Goal: Navigation & Orientation: Find specific page/section

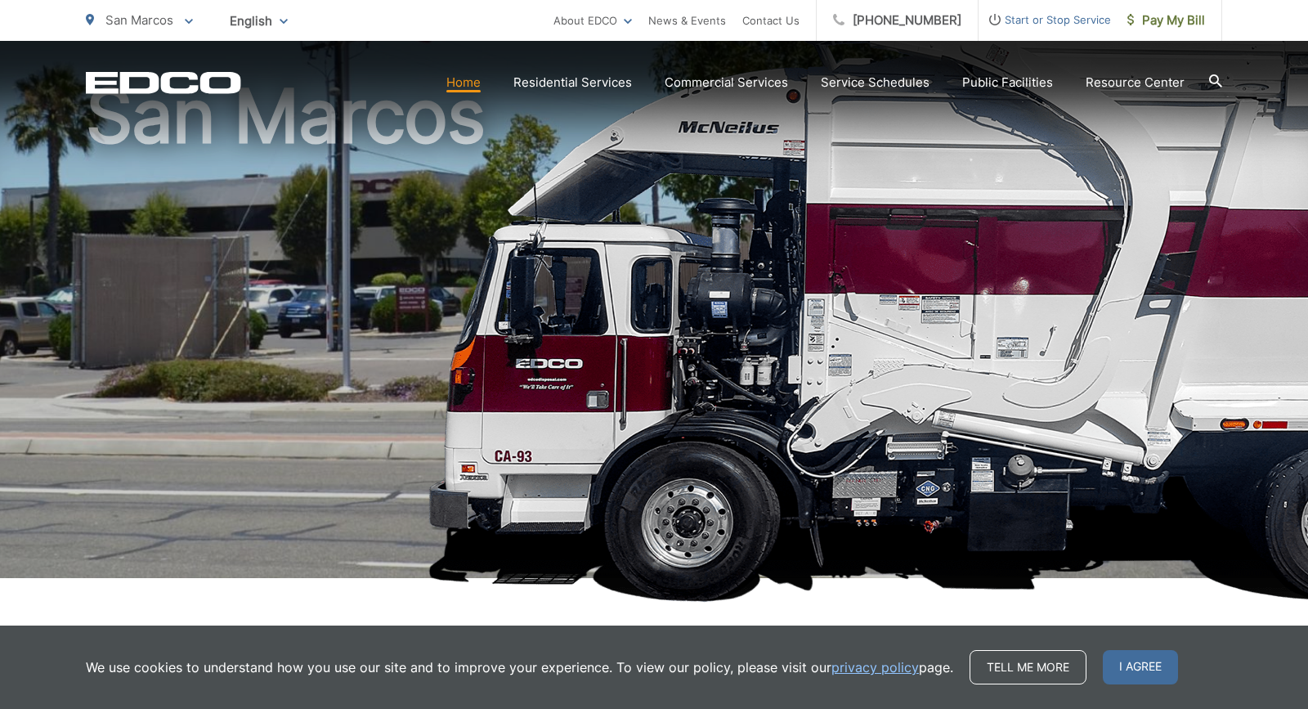
scroll to position [150, 0]
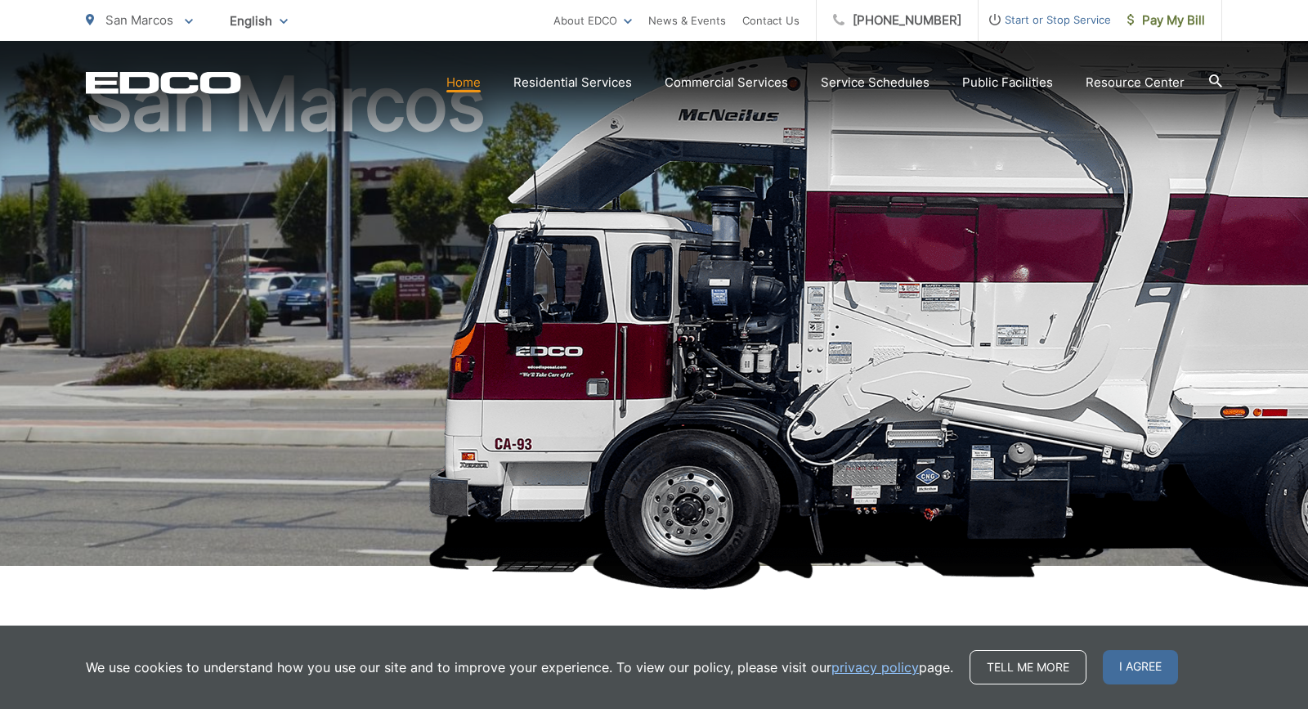
click at [368, 267] on h1 "San Marcos" at bounding box center [654, 321] width 1136 height 517
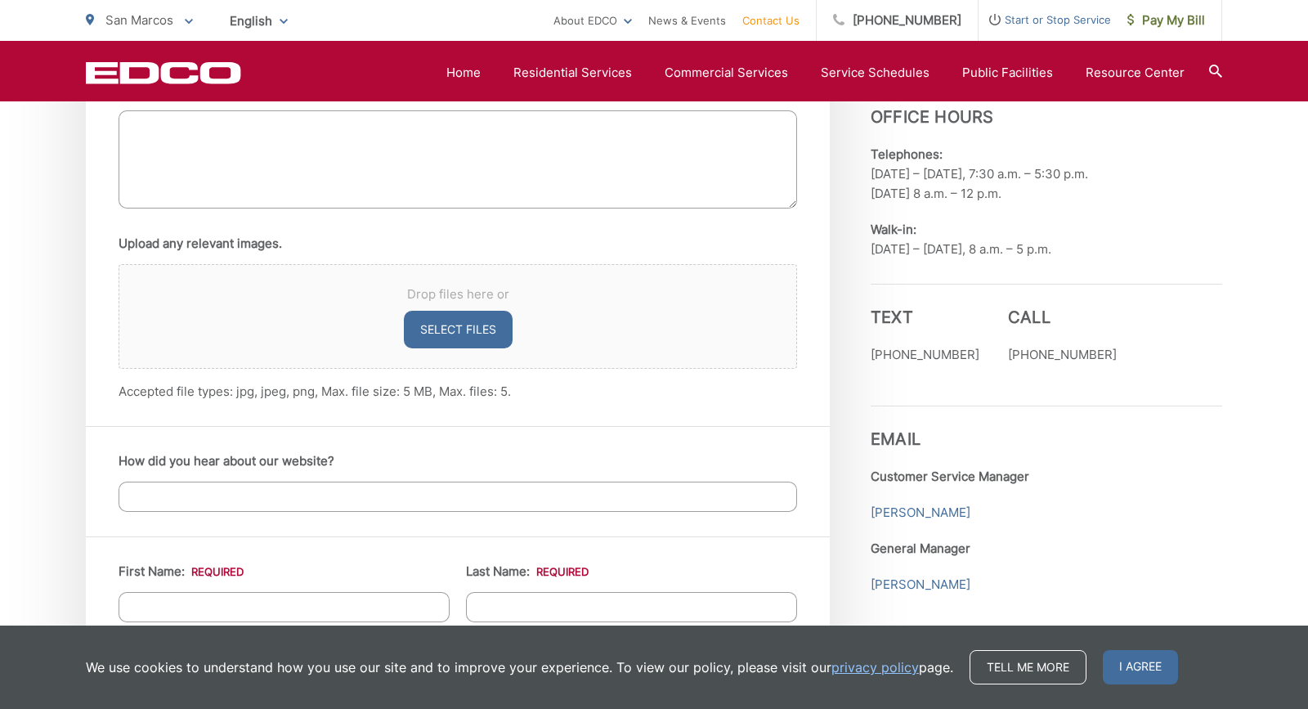
scroll to position [1086, 0]
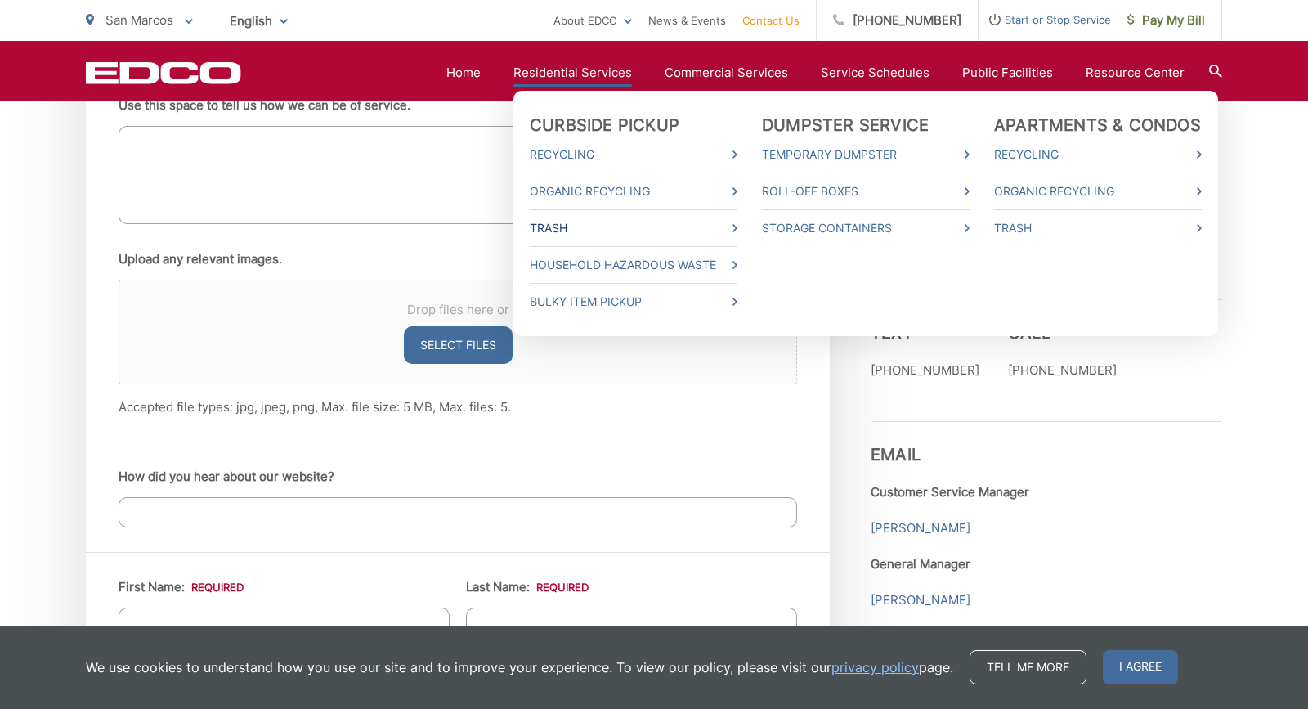
click at [616, 222] on link "Trash" at bounding box center [634, 228] width 208 height 20
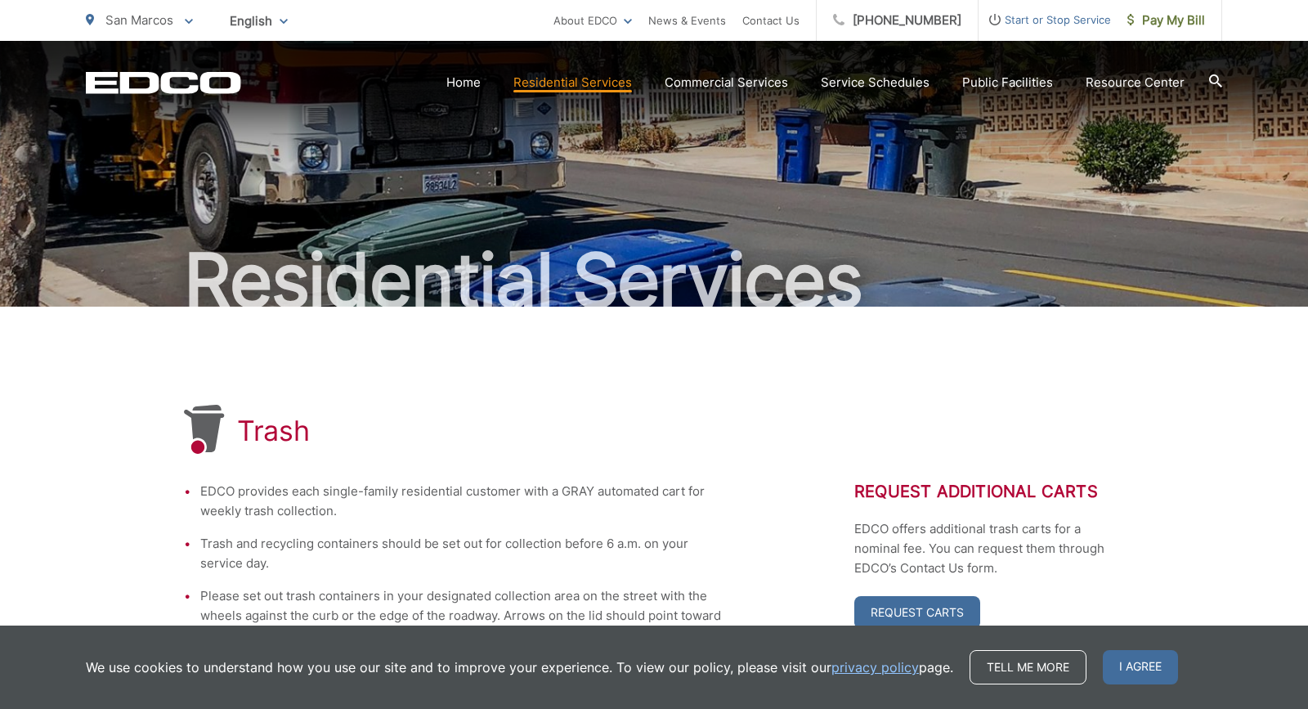
scroll to position [34, 0]
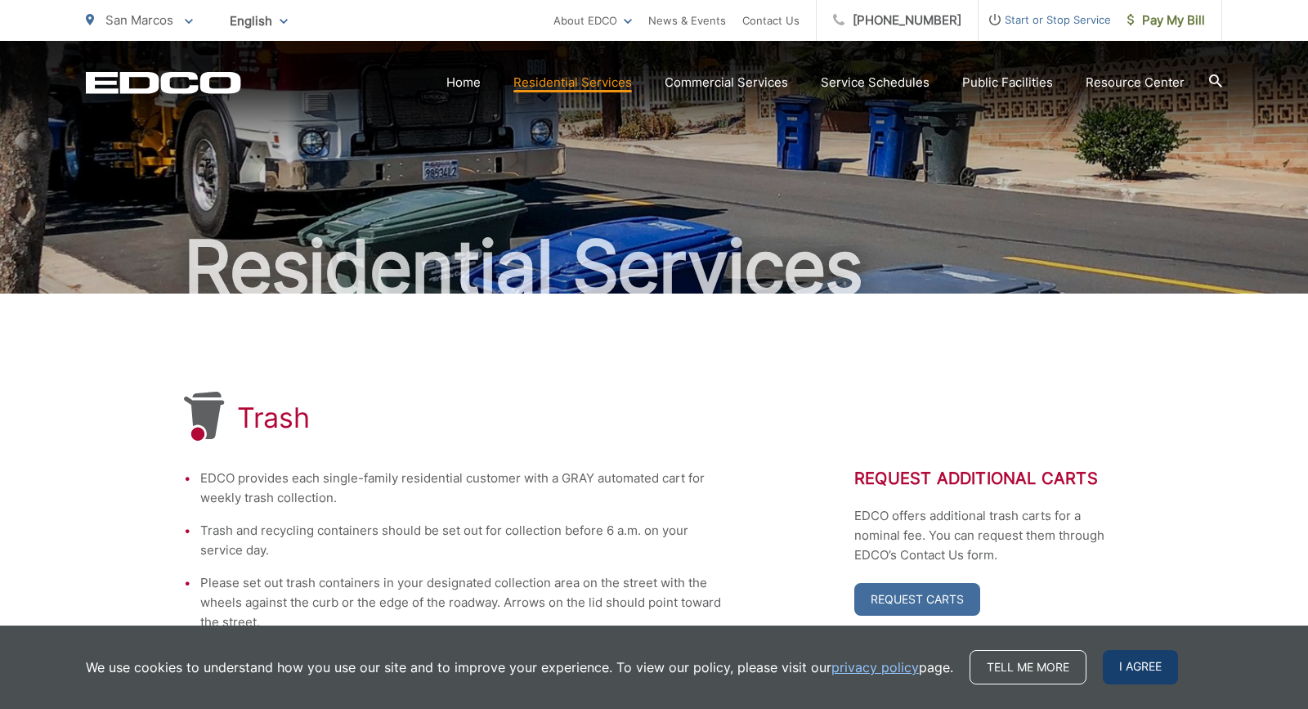
click at [1140, 660] on span "I agree" at bounding box center [1140, 667] width 75 height 34
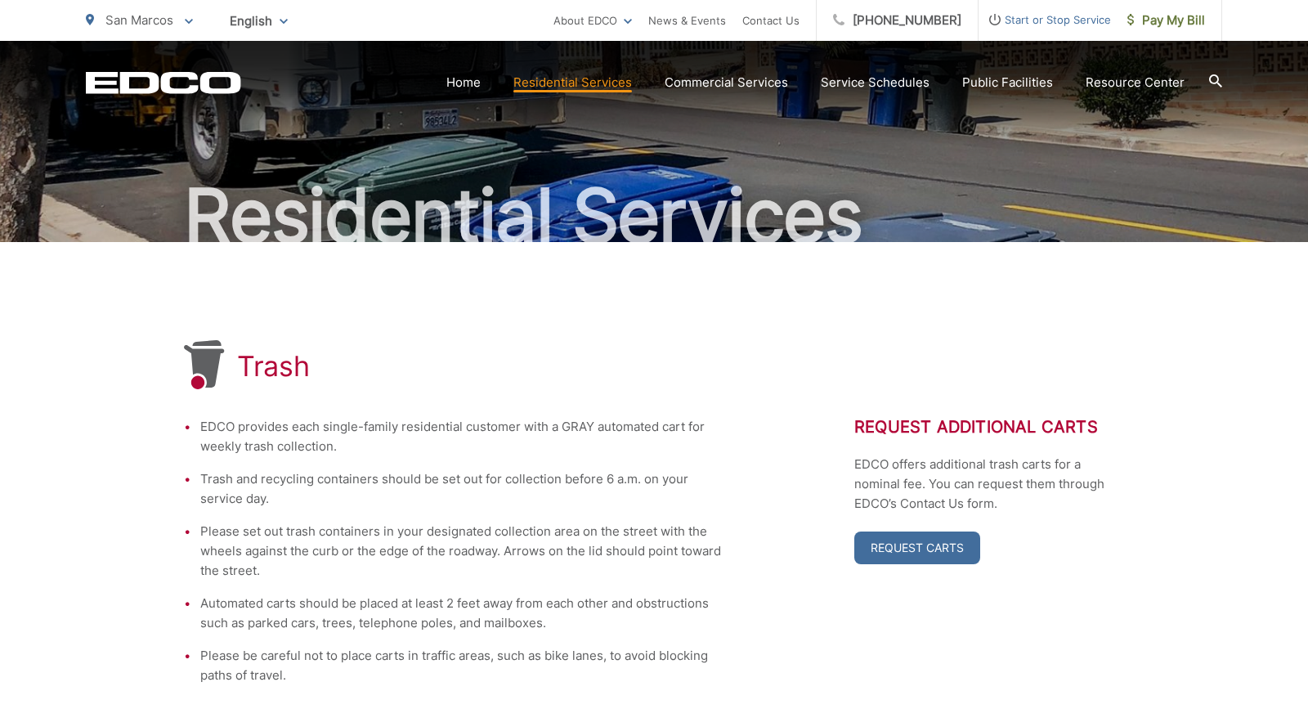
scroll to position [0, 0]
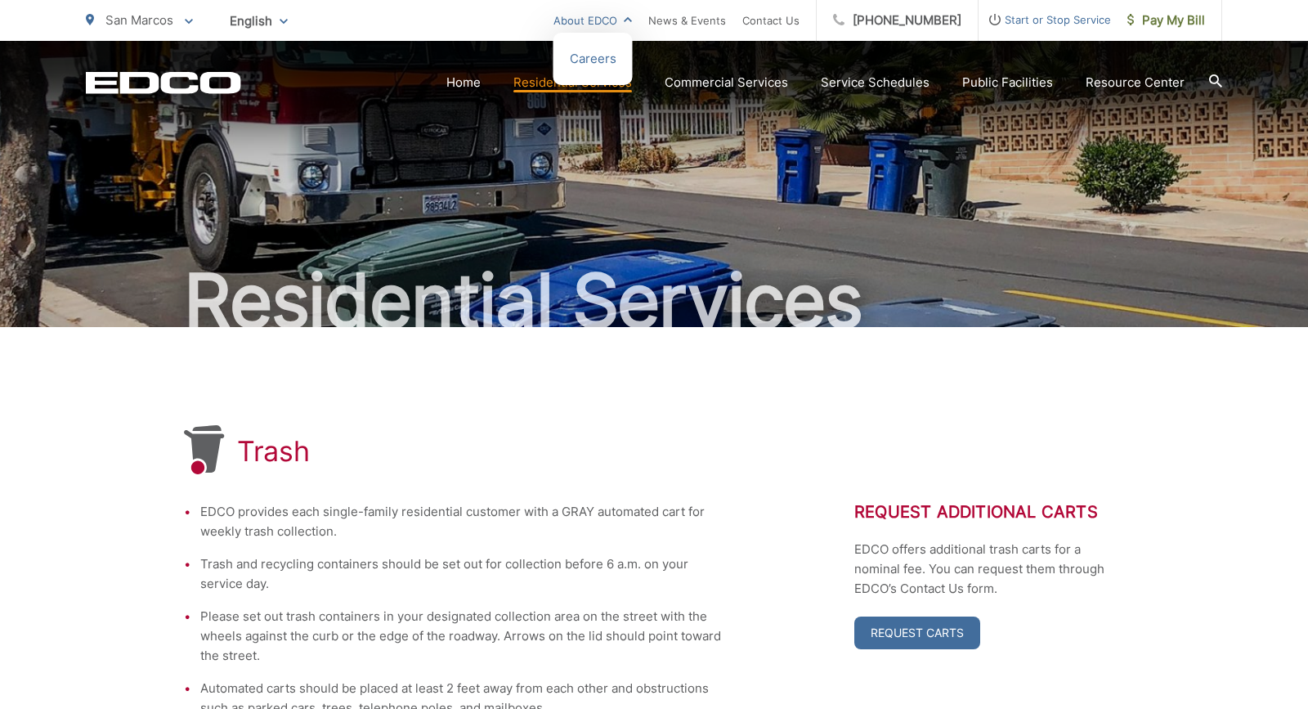
click at [587, 20] on link "About EDCO" at bounding box center [592, 21] width 78 height 20
